Goal: Task Accomplishment & Management: Use online tool/utility

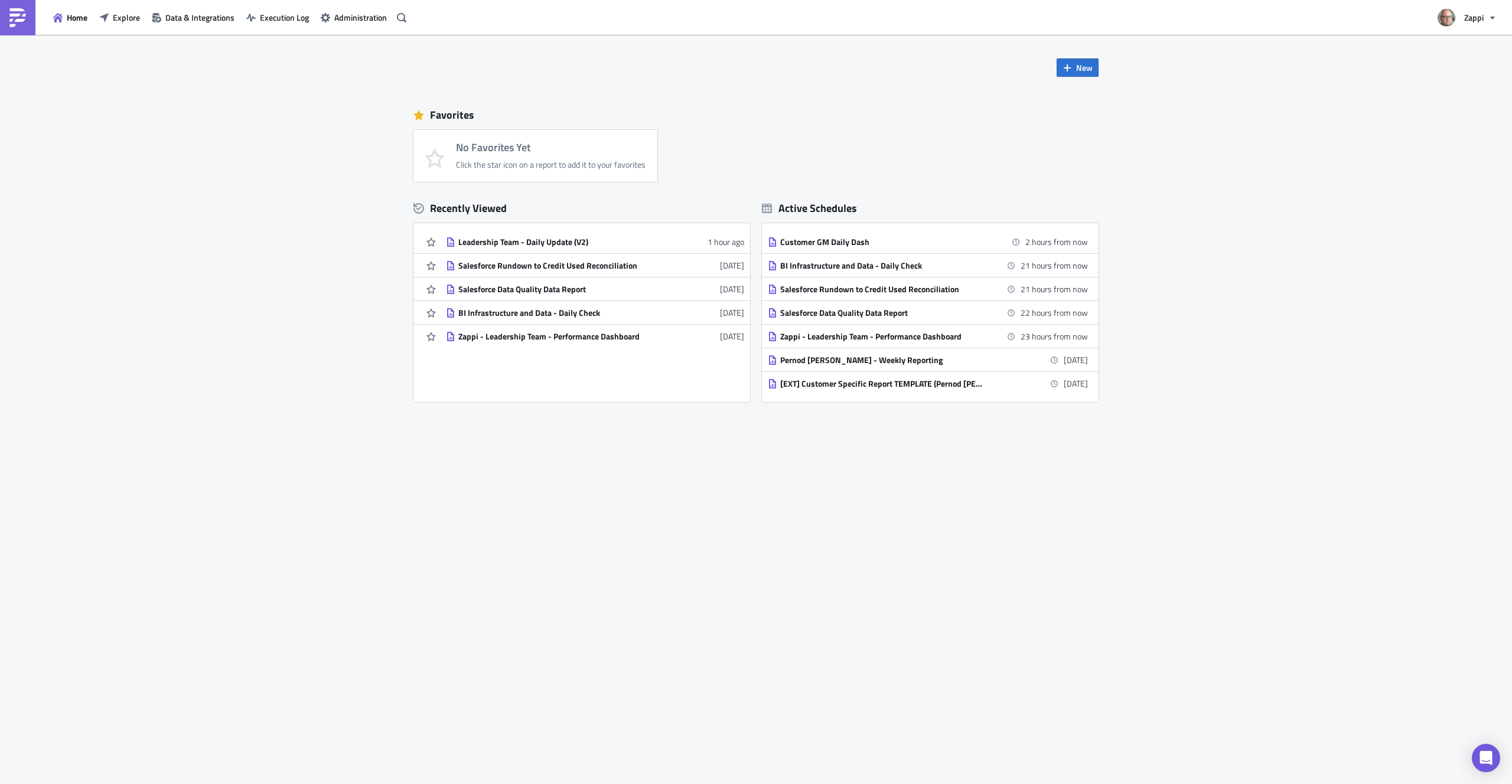
click at [327, 287] on div "New Favorites No Favorites Yet Click the star icon on a report to add it to you…" at bounding box center [756, 410] width 1512 height 750
click at [606, 462] on div "New Favorites No Favorites Yet Click the star icon on a report to add it to you…" at bounding box center [756, 351] width 709 height 632
click at [567, 271] on div "Salesforce Rundown to Credit Used Reconciliation" at bounding box center [561, 265] width 206 height 11
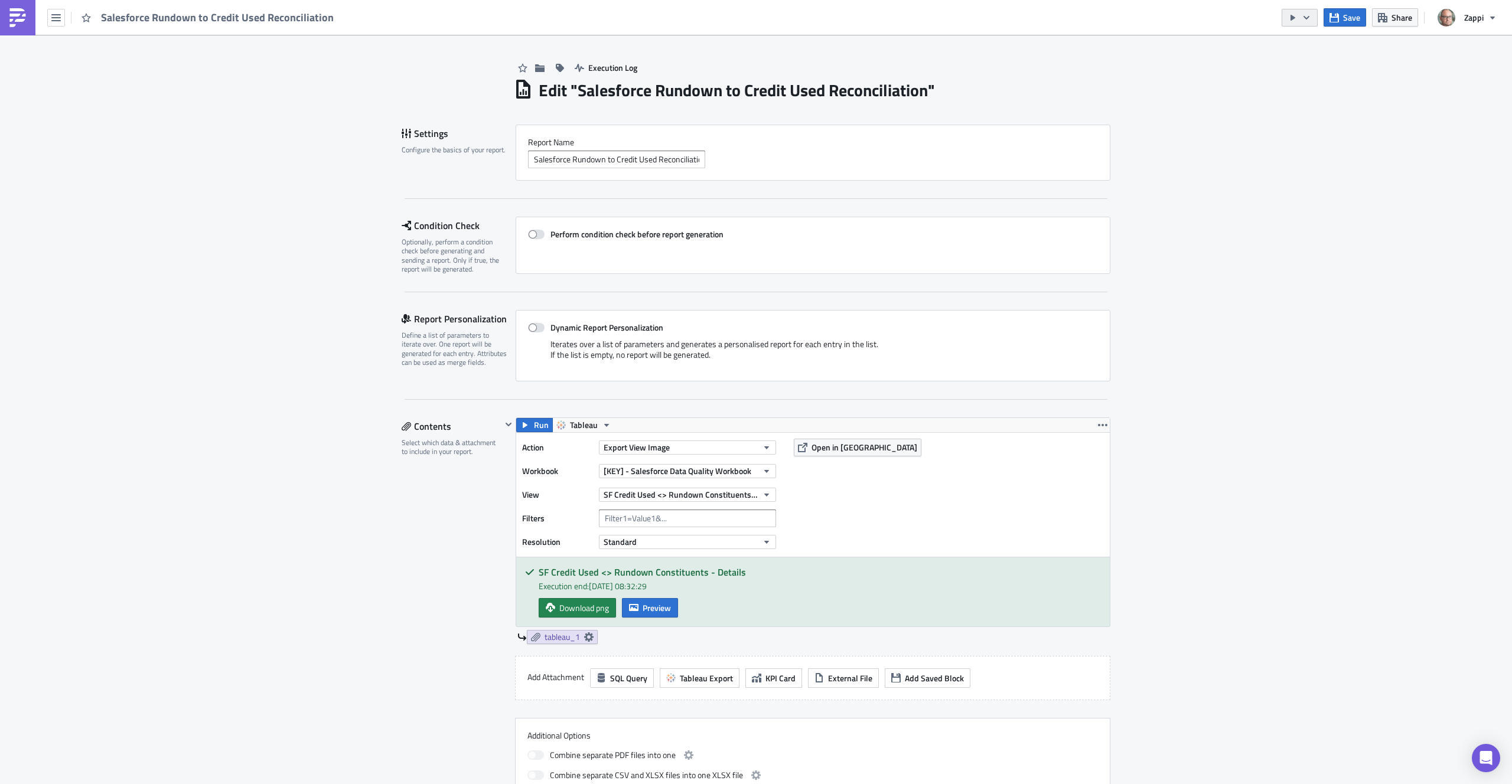
click at [1312, 20] on button "button" at bounding box center [1299, 18] width 36 height 18
click at [1317, 45] on div "Send Just to Me" at bounding box center [1335, 47] width 92 height 12
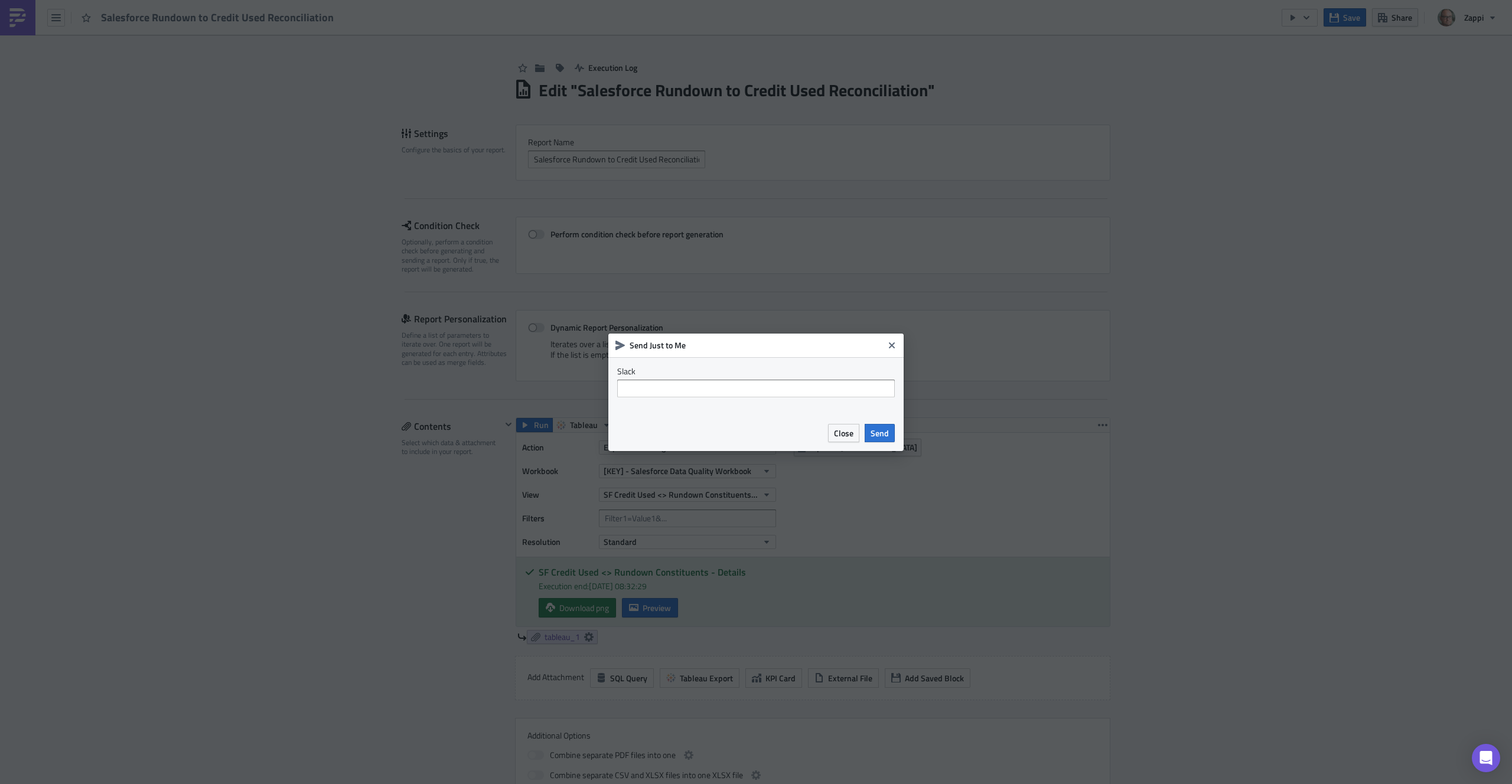
drag, startPoint x: 848, startPoint y: 427, endPoint x: 782, endPoint y: 384, distance: 78.8
click at [782, 384] on div "Send Just to Me Slack Close Send" at bounding box center [756, 392] width 295 height 117
click at [840, 432] on span "Close" at bounding box center [843, 432] width 20 height 12
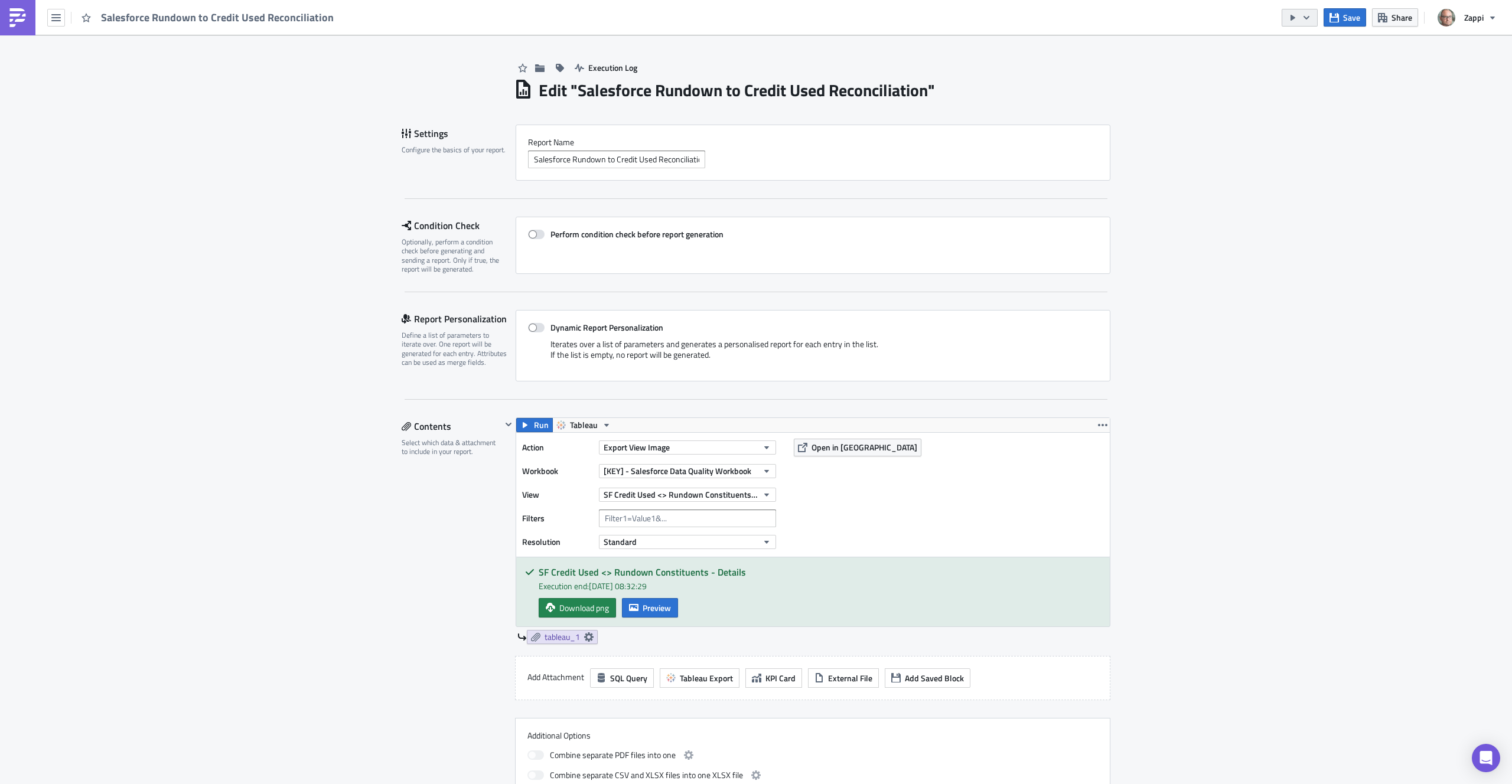
click at [1309, 17] on icon "button" at bounding box center [1306, 18] width 9 height 9
click at [1323, 63] on div "Run Report" at bounding box center [1335, 65] width 92 height 12
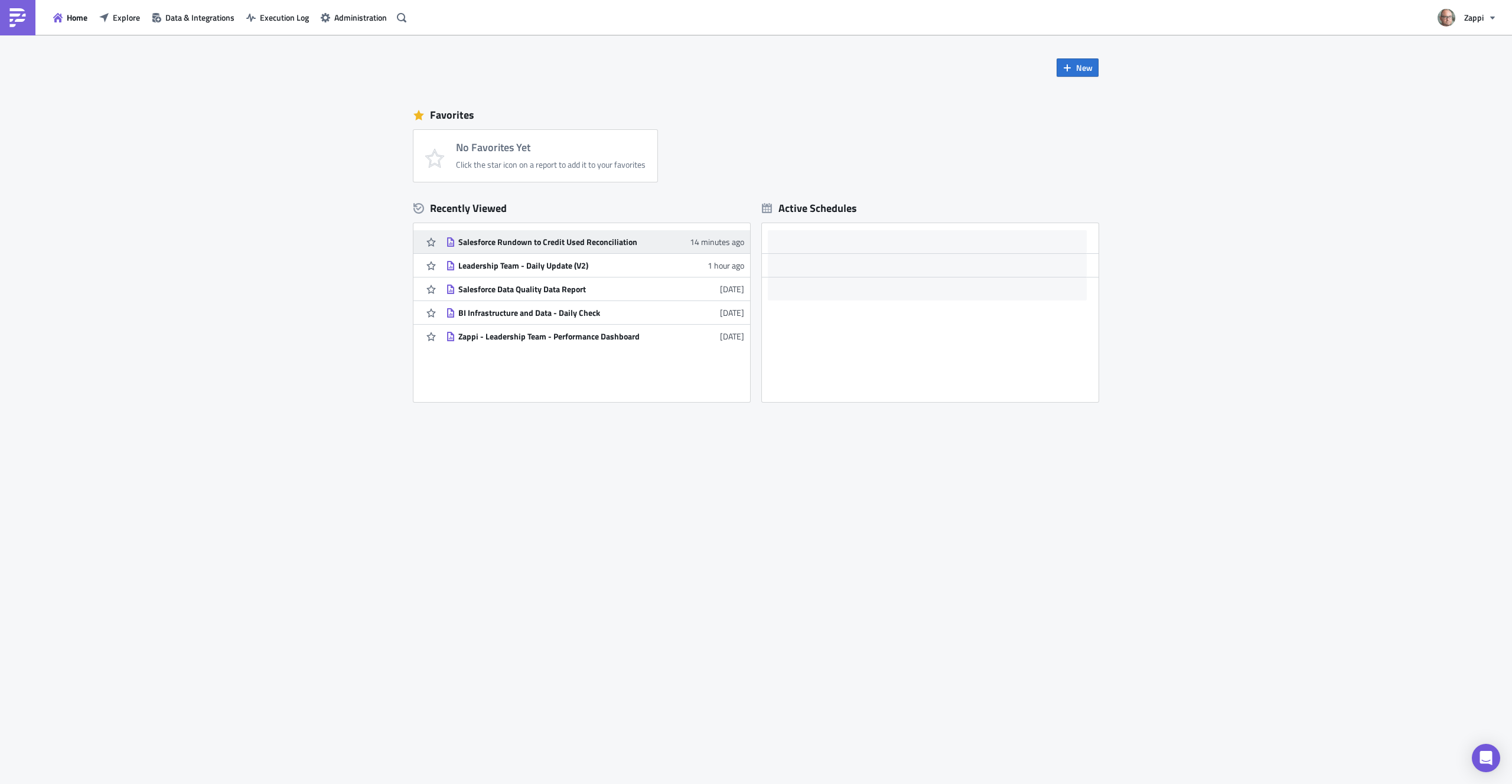
click at [552, 242] on div "Salesforce Rundown to Credit Used Reconciliation" at bounding box center [561, 242] width 206 height 11
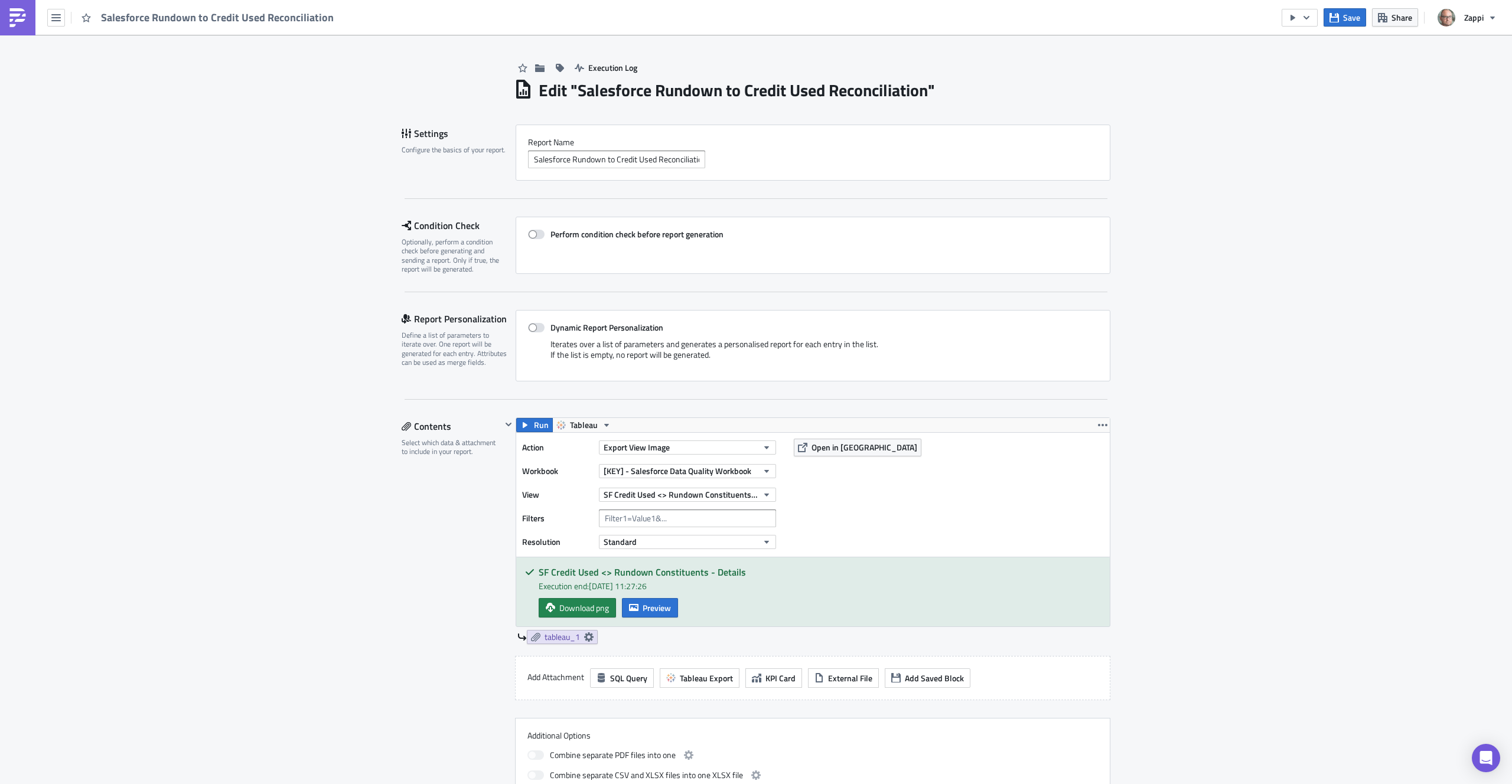
click at [1481, 264] on div "Execution Log Edit " Salesforce Rundown to Credit Used Reconciliation " Setting…" at bounding box center [756, 748] width 1512 height 1425
click at [54, 22] on icon "button" at bounding box center [55, 18] width 9 height 9
click at [179, 446] on div "Execution Log Edit " Salesforce Rundown to Credit Used Reconciliation " Setting…" at bounding box center [756, 748] width 1512 height 1425
click at [402, 551] on div "Contents Select which data & attachment to include in your report." at bounding box center [451, 610] width 100 height 384
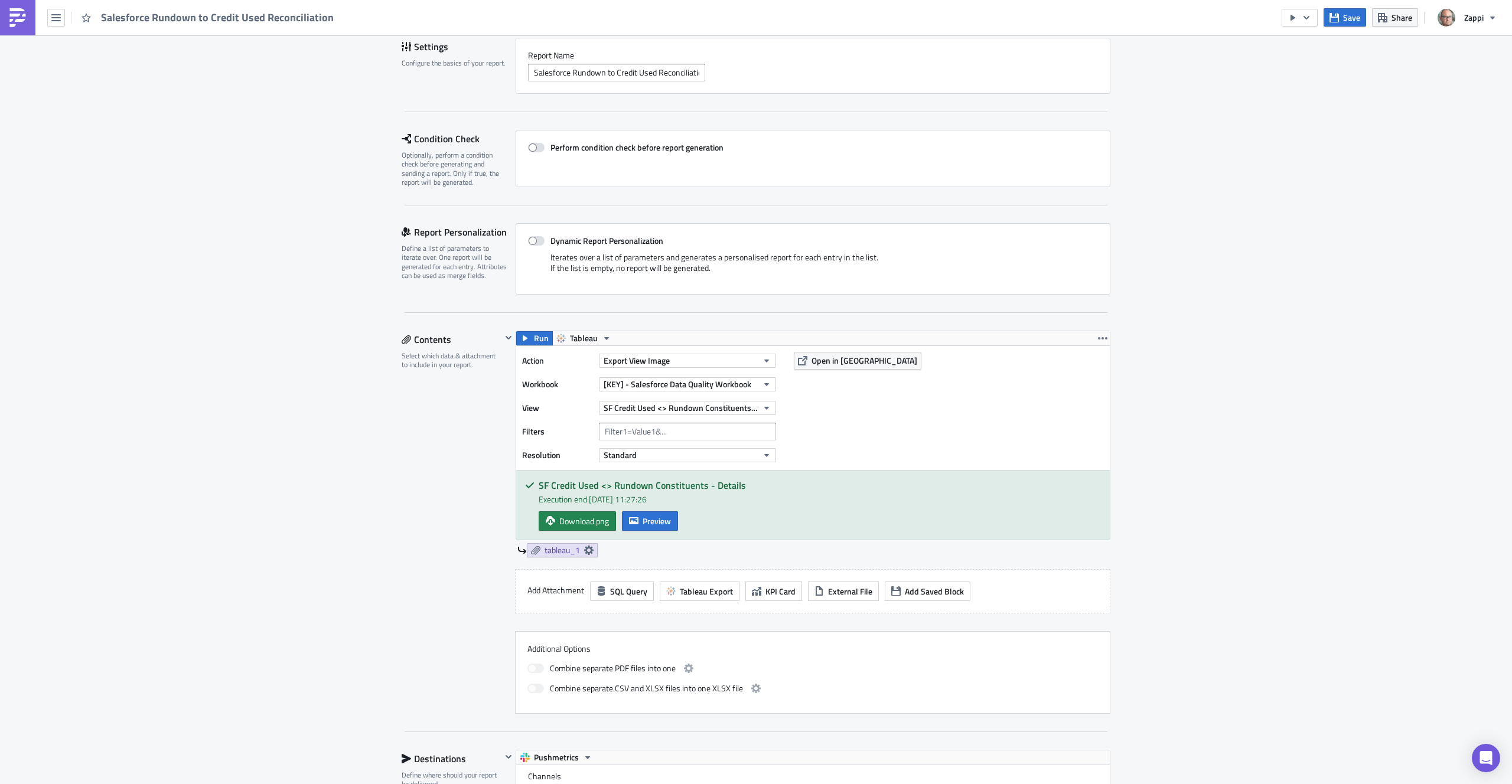
scroll to position [167, 0]
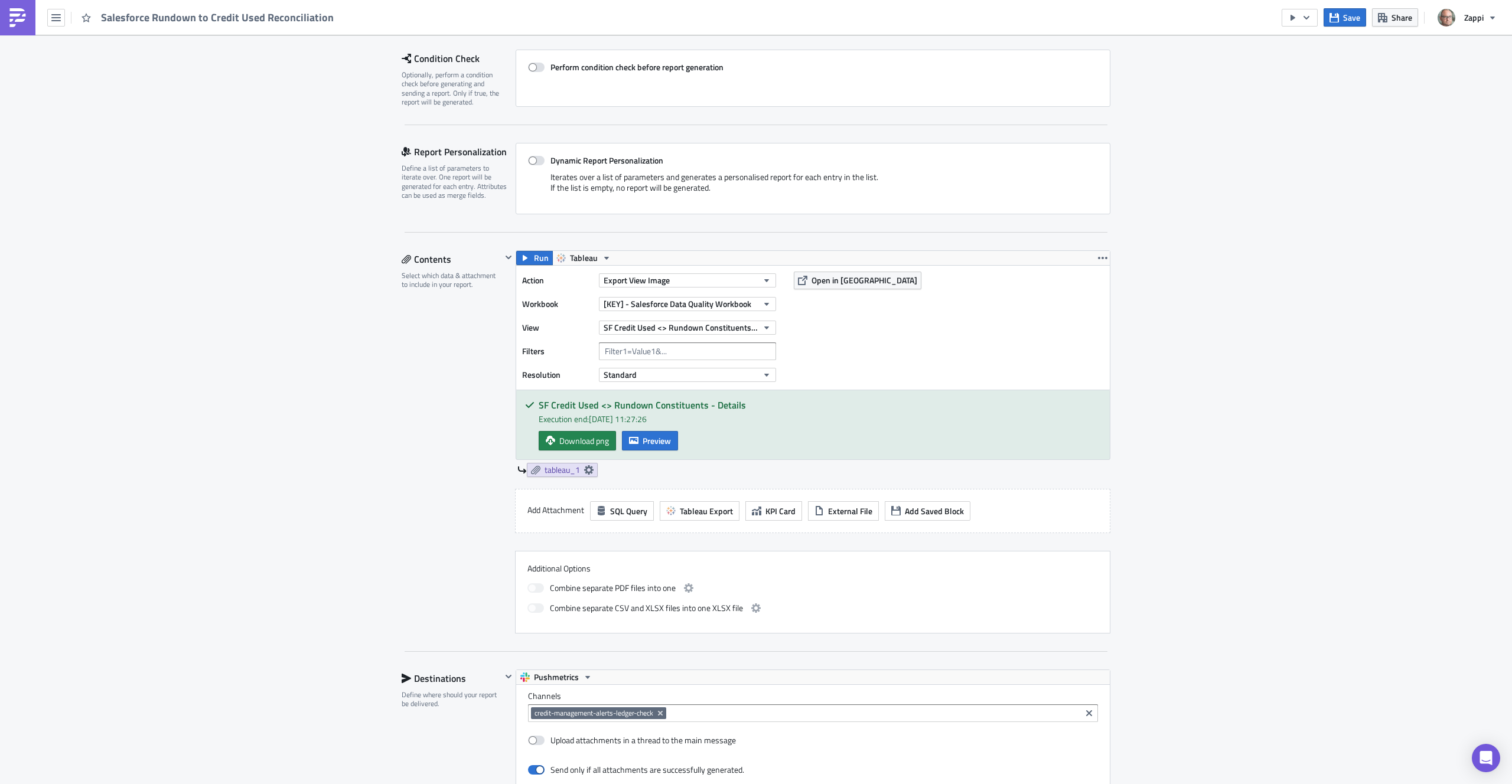
click at [1273, 295] on div "Execution Log Edit " Salesforce Rundown to Credit Used Reconciliation " Setting…" at bounding box center [756, 581] width 1512 height 1425
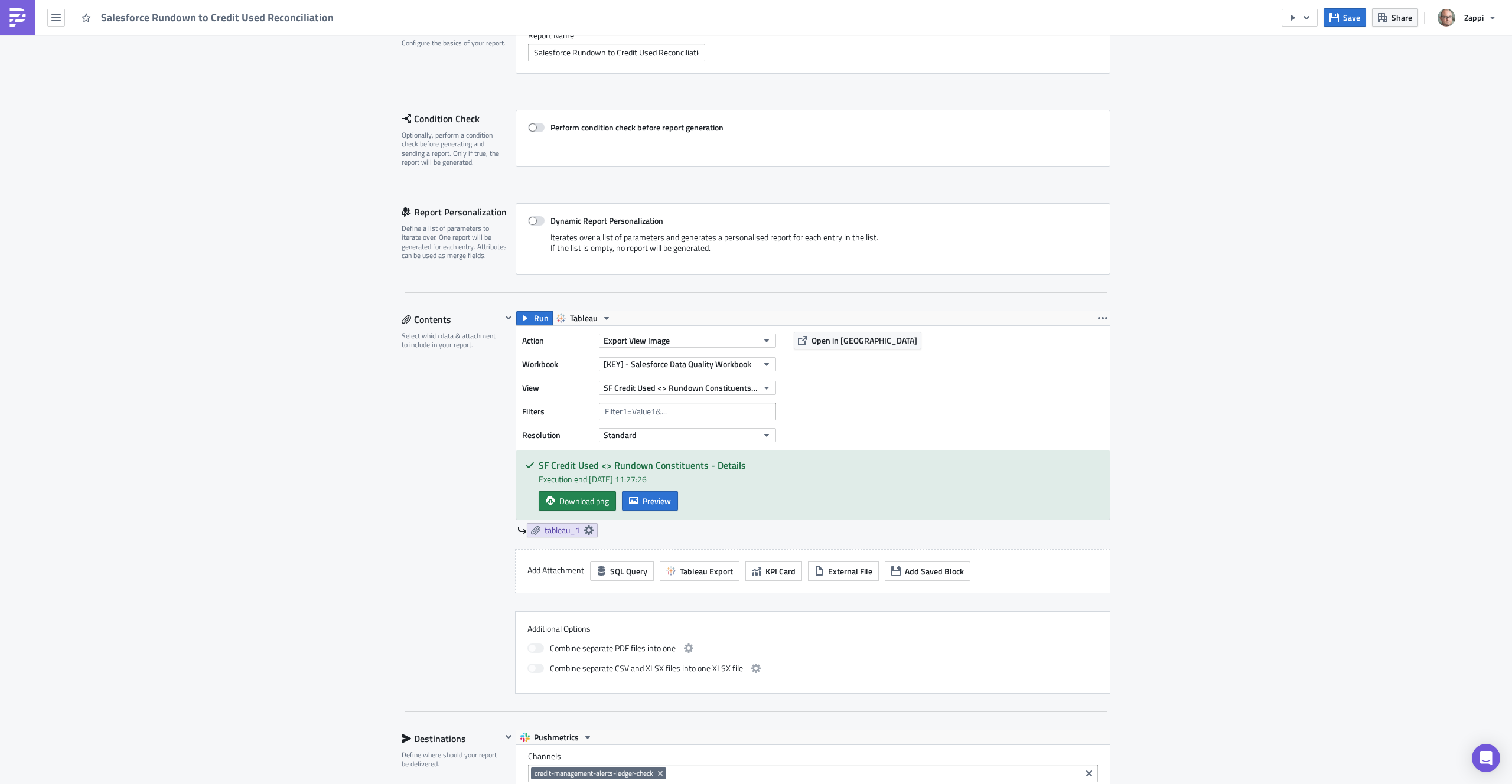
scroll to position [0, 0]
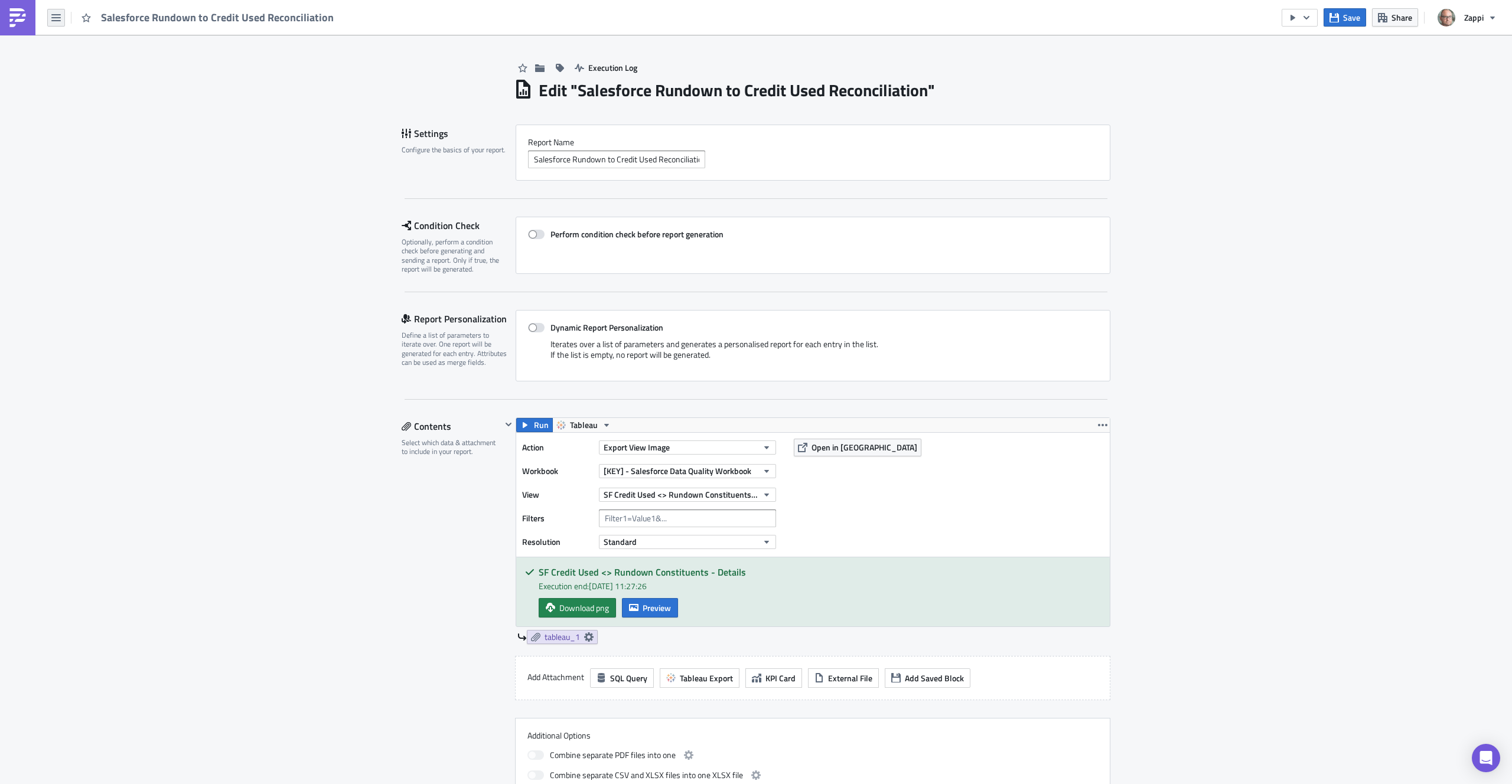
click at [55, 22] on button "button" at bounding box center [56, 18] width 18 height 18
click at [228, 201] on div "Execution Log Edit " Salesforce Rundown to Credit Used Reconciliation " Setting…" at bounding box center [756, 748] width 1512 height 1425
click at [1475, 23] on span "Zappi" at bounding box center [1473, 17] width 20 height 12
click at [1314, 82] on div "Execution Log Edit " Salesforce Rundown to Credit Used Reconciliation " Setting…" at bounding box center [756, 748] width 1512 height 1425
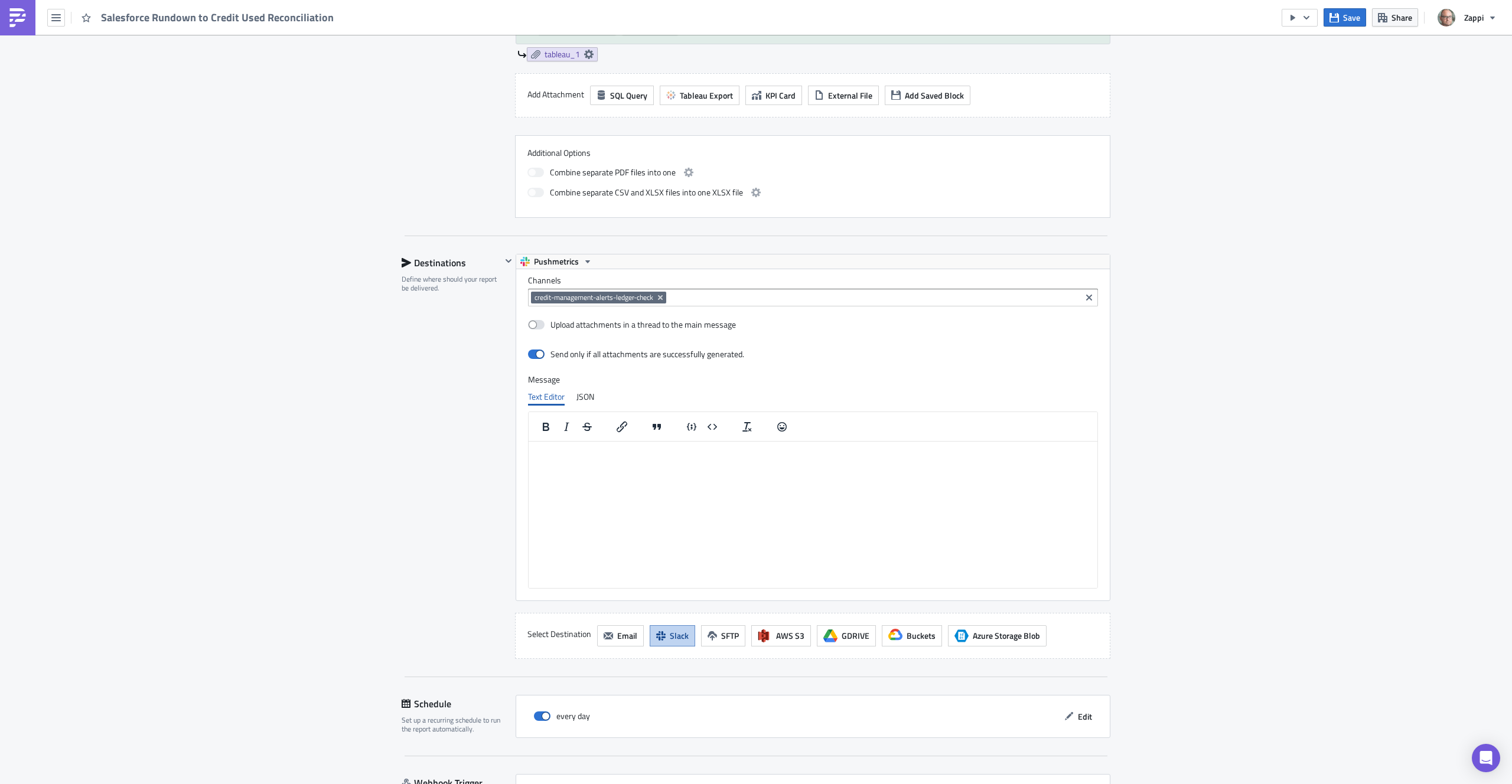
scroll to position [599, 0]
